Goal: Task Accomplishment & Management: Complete application form

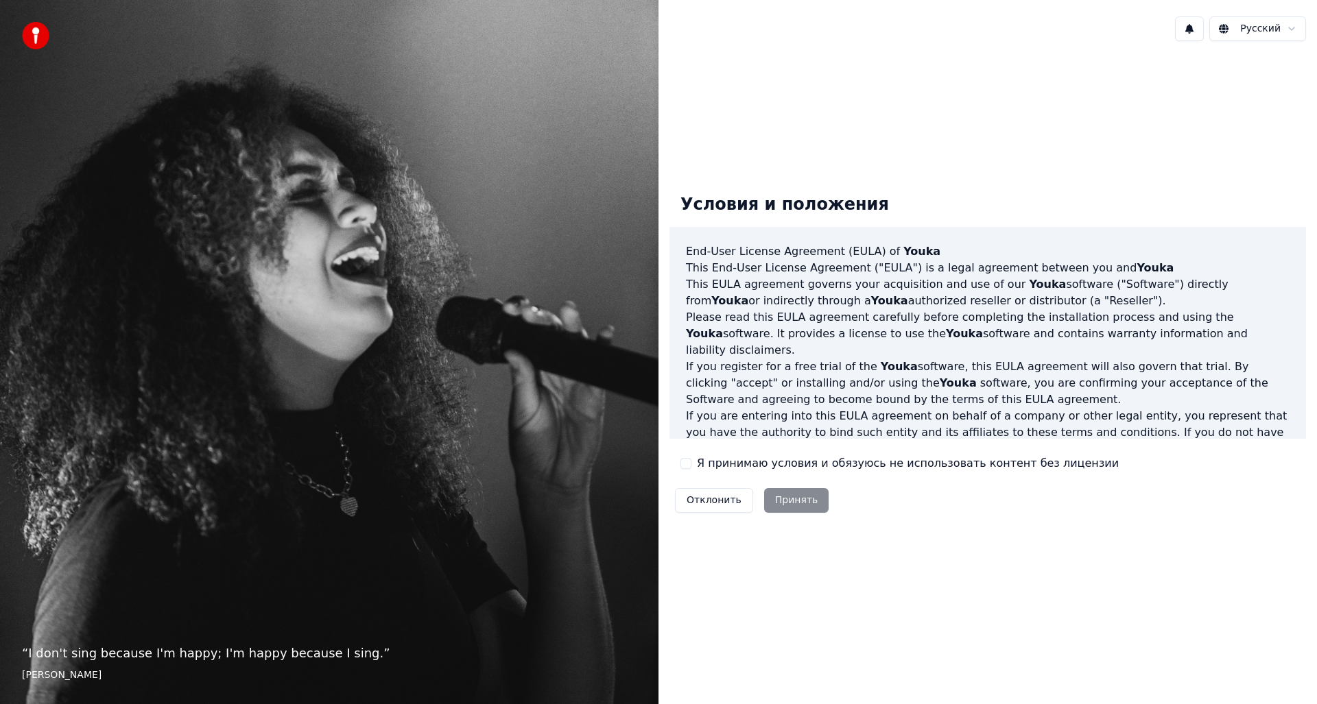
click at [746, 466] on label "Я принимаю условия и обязуюсь не использовать контент без лицензии" at bounding box center [908, 463] width 422 height 16
click at [691, 466] on button "Я принимаю условия и обязуюсь не использовать контент без лицензии" at bounding box center [685, 463] width 11 height 11
click at [785, 496] on button "Принять" at bounding box center [796, 500] width 65 height 25
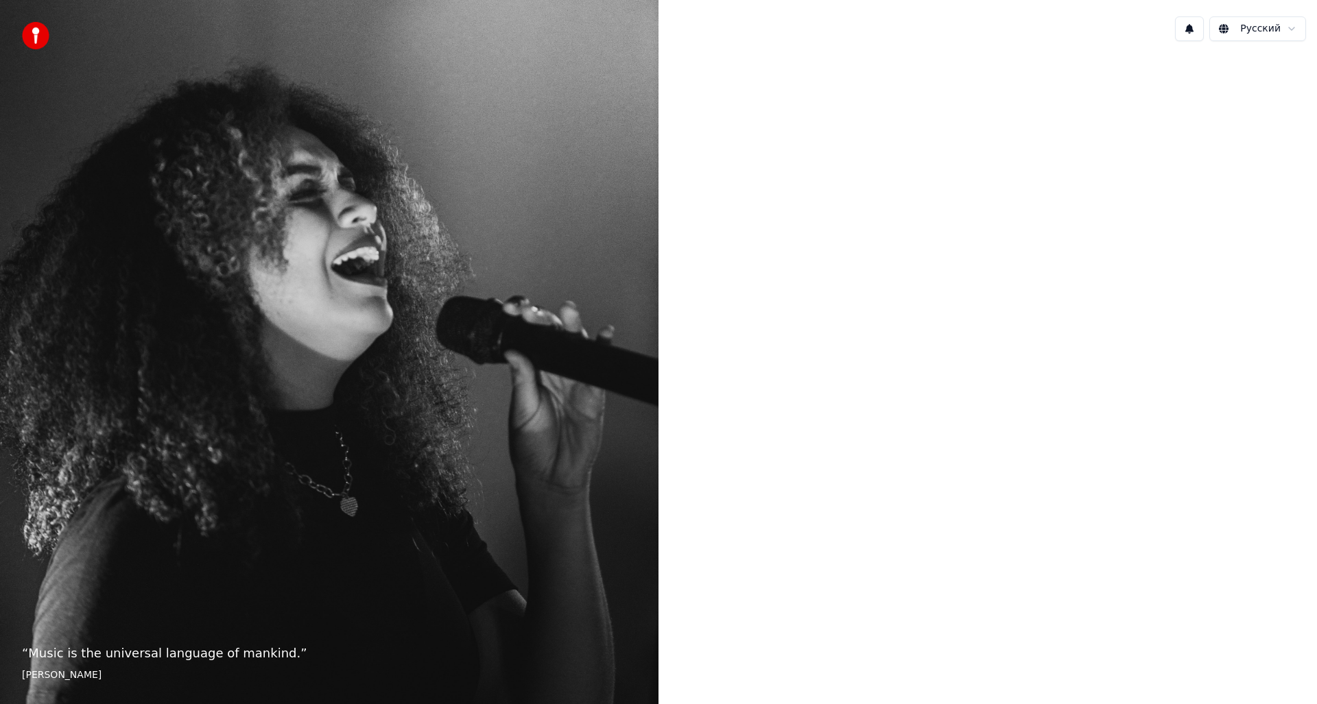
click at [861, 238] on div at bounding box center [988, 350] width 659 height 597
click at [1264, 32] on html "“ Music is the universal language of mankind. ” [PERSON_NAME] Русский English E…" at bounding box center [658, 352] width 1317 height 704
click at [1021, 156] on html "“ Music is the universal language of mankind. ” [PERSON_NAME] Русский" at bounding box center [658, 352] width 1317 height 704
click at [958, 547] on div at bounding box center [988, 350] width 659 height 597
click at [960, 550] on div at bounding box center [988, 350] width 659 height 597
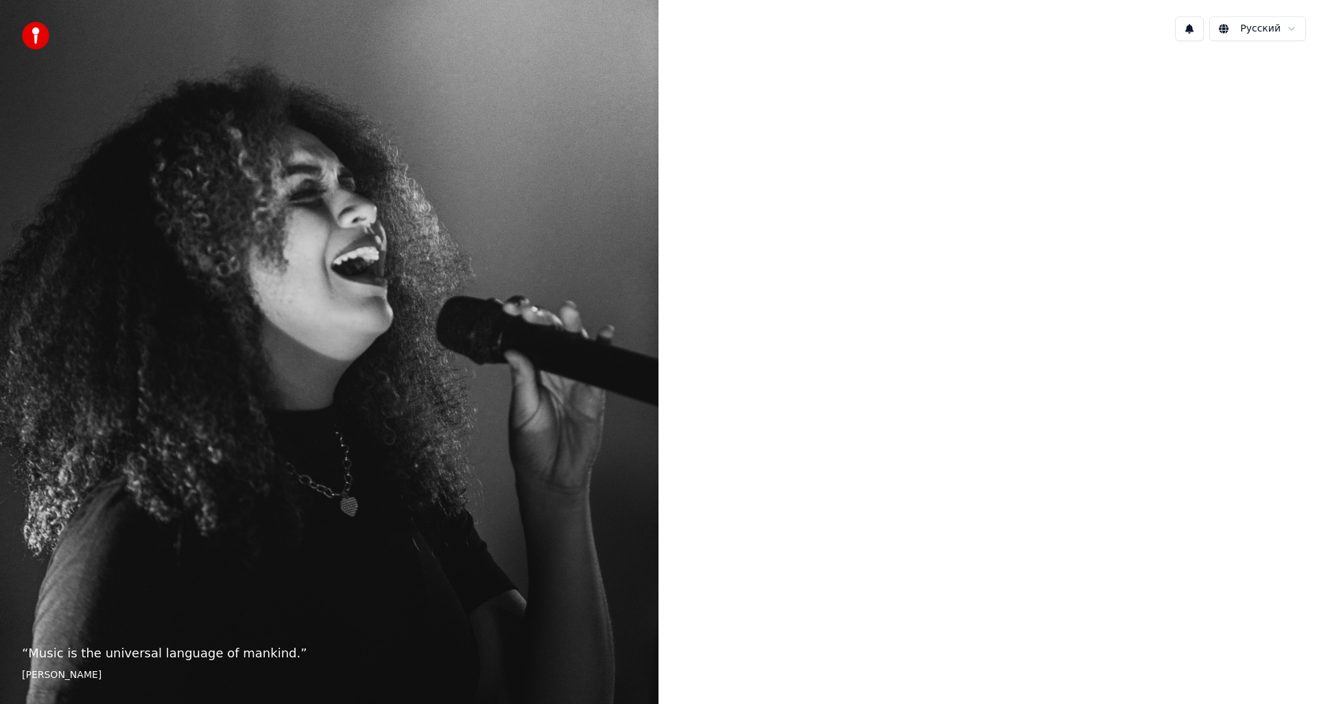
click at [960, 551] on div at bounding box center [988, 350] width 659 height 597
click at [258, 648] on p "“ Music is the universal language of mankind. ”" at bounding box center [329, 653] width 615 height 19
